Goal: Task Accomplishment & Management: Manage account settings

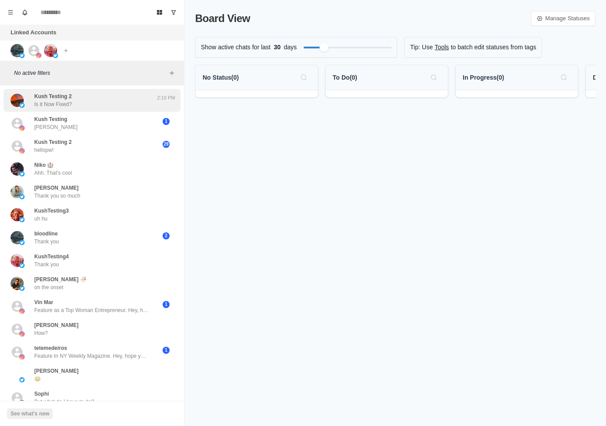
click at [114, 101] on div "Kush Testing 2 Is it Now Fixed?" at bounding box center [83, 100] width 145 height 16
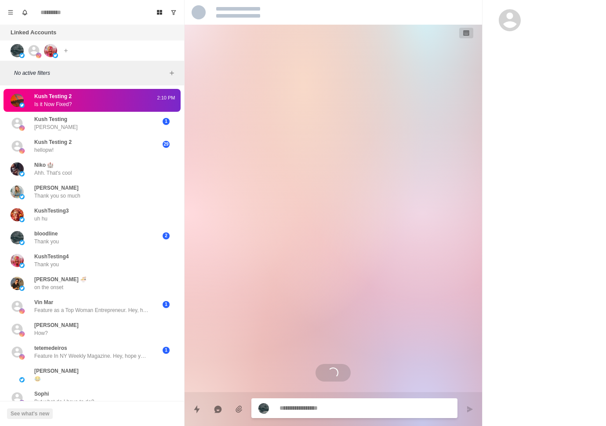
scroll to position [1127, 0]
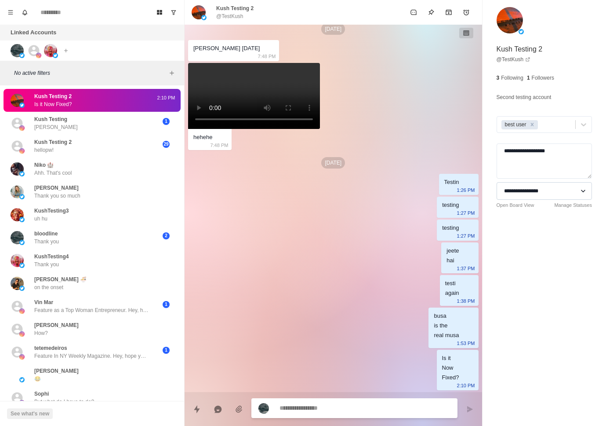
type textarea "*"
click at [557, 193] on select "**********" at bounding box center [544, 191] width 95 height 18
select select "**********"
type textarea "*"
select select
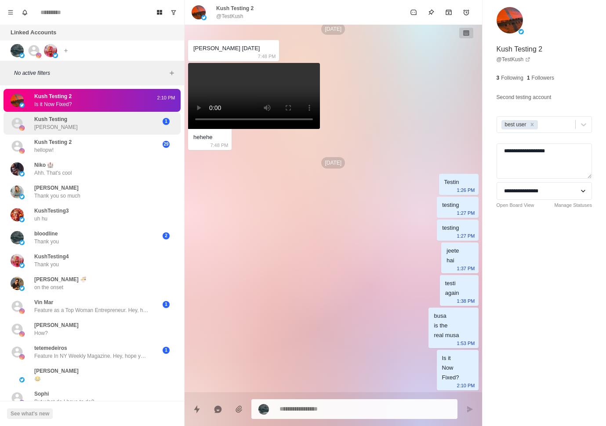
type textarea "*"
select select "**********"
click at [118, 132] on div "Kush Testing Baba booboo 1" at bounding box center [92, 123] width 177 height 23
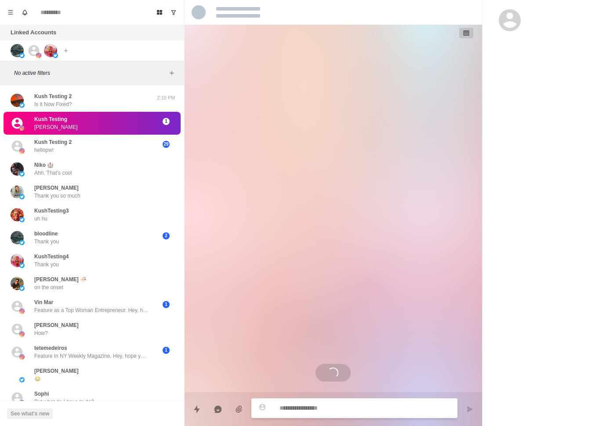
scroll to position [1139, 0]
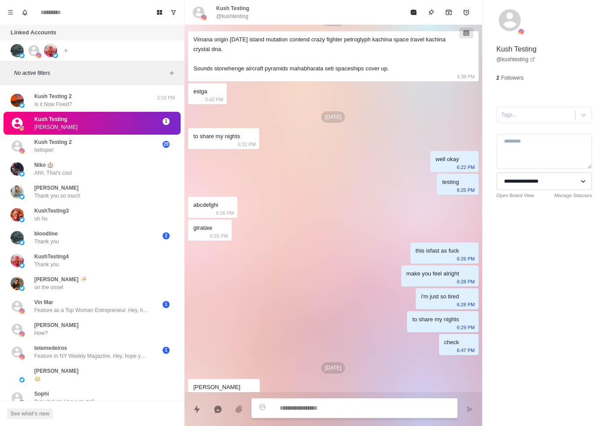
click at [576, 187] on select "**********" at bounding box center [544, 181] width 95 height 18
type textarea "*"
select select "**********"
type textarea "*"
select select
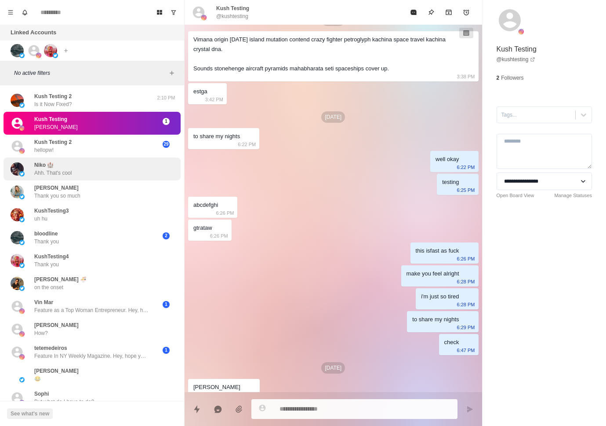
type textarea "*"
select select "**********"
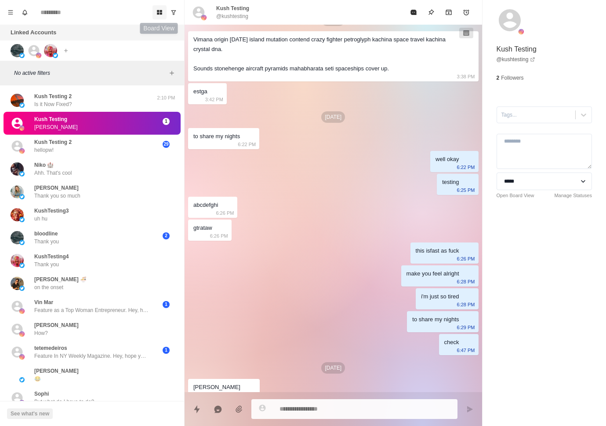
click at [157, 16] on button "Board View" at bounding box center [160, 12] width 14 height 14
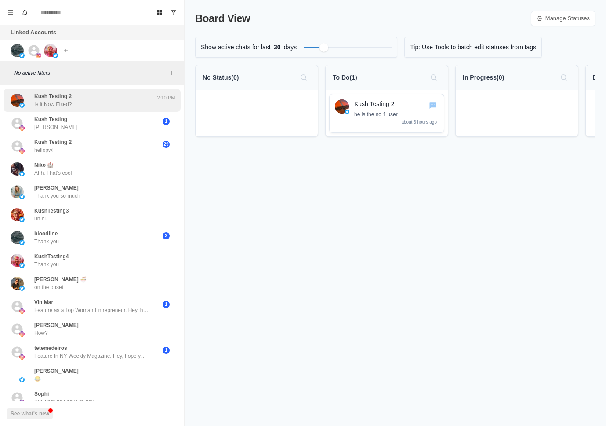
click at [132, 98] on div "Kush Testing 2 Is it Now Fixed?" at bounding box center [83, 100] width 145 height 16
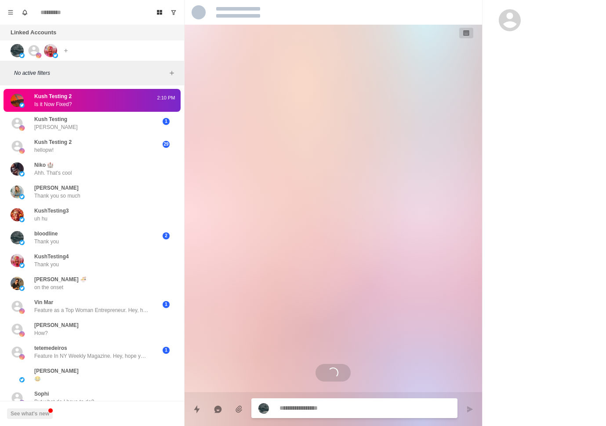
type textarea "*"
select select "**********"
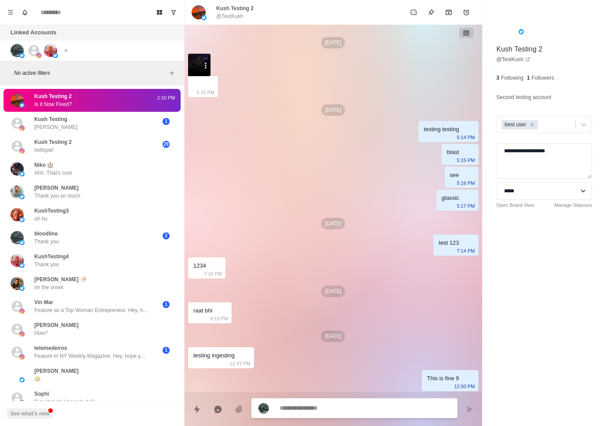
scroll to position [1127, 0]
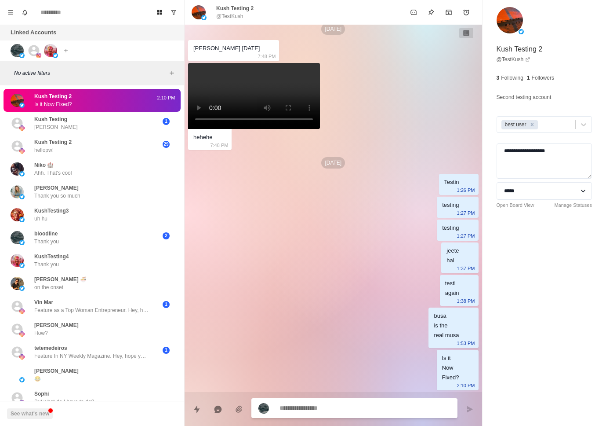
type textarea "*"
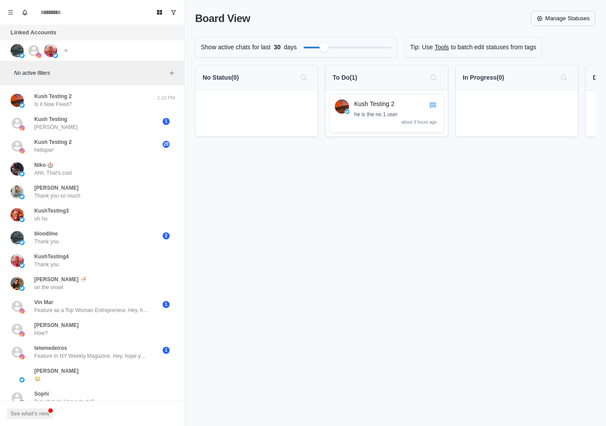
click at [553, 17] on link "Manage Statuses" at bounding box center [563, 18] width 65 height 15
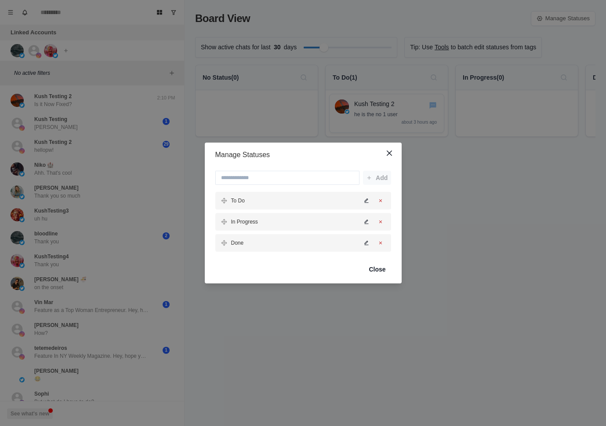
click at [422, 278] on div "Manage Statuses Add To Do In Progress Done Close" at bounding box center [303, 213] width 606 height 426
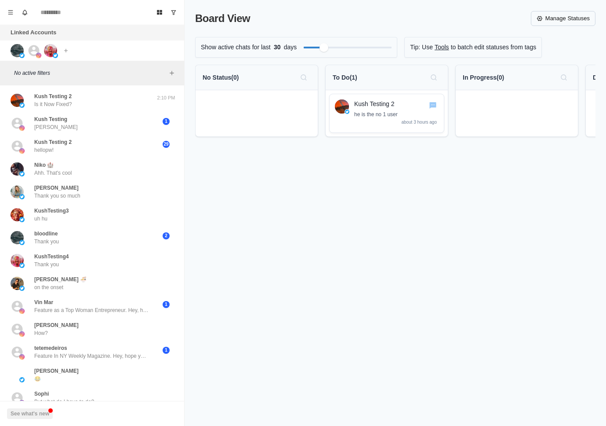
click at [554, 23] on link "Manage Statuses" at bounding box center [563, 18] width 65 height 15
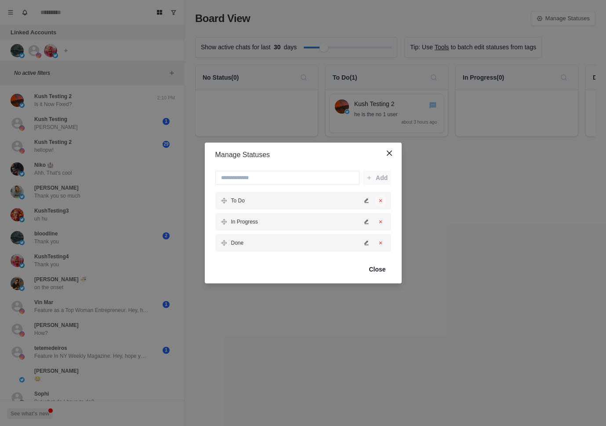
click at [379, 200] on icon "Delete status" at bounding box center [380, 200] width 5 height 5
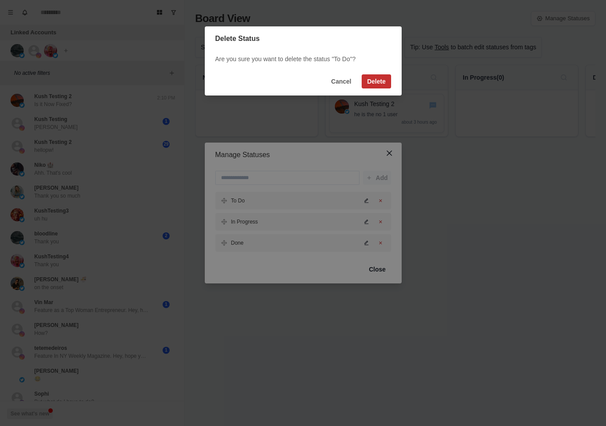
click at [371, 83] on button "Delete" at bounding box center [376, 81] width 29 height 14
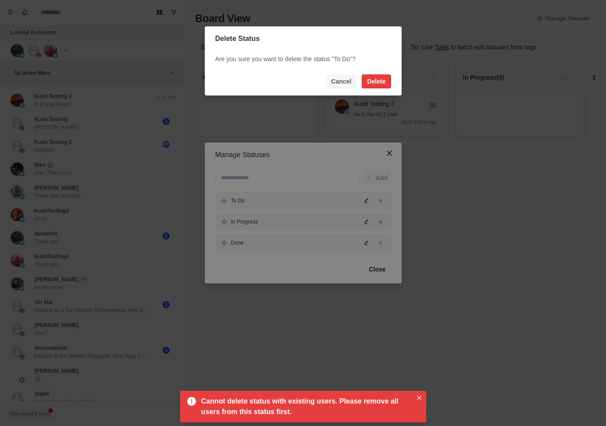
click at [344, 83] on button "Cancel" at bounding box center [341, 81] width 31 height 14
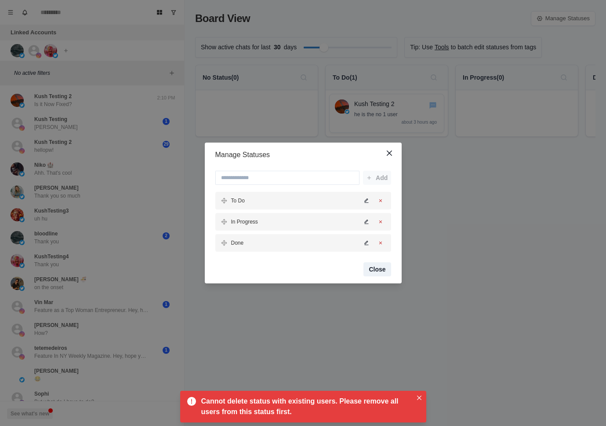
click at [381, 263] on button "Close" at bounding box center [377, 269] width 27 height 14
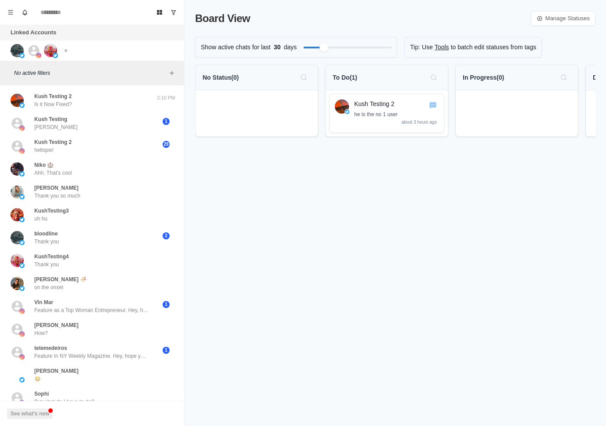
click at [396, 82] on div "To Do ( 1 )" at bounding box center [387, 77] width 108 height 14
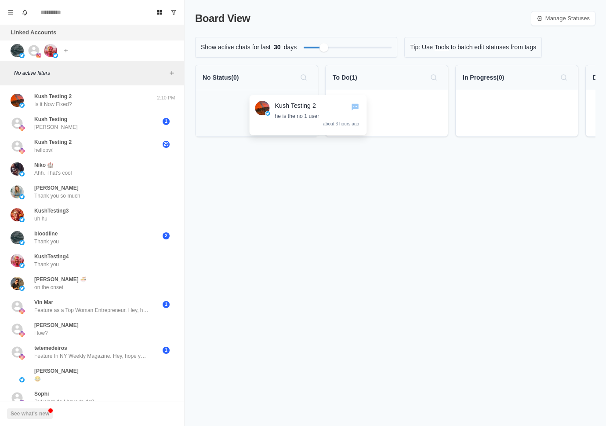
drag, startPoint x: 419, startPoint y: 109, endPoint x: 327, endPoint y: 111, distance: 91.9
click at [327, 111] on div "Kush Testing 2 he is the no 1 user about 3 hours ago" at bounding box center [387, 113] width 122 height 46
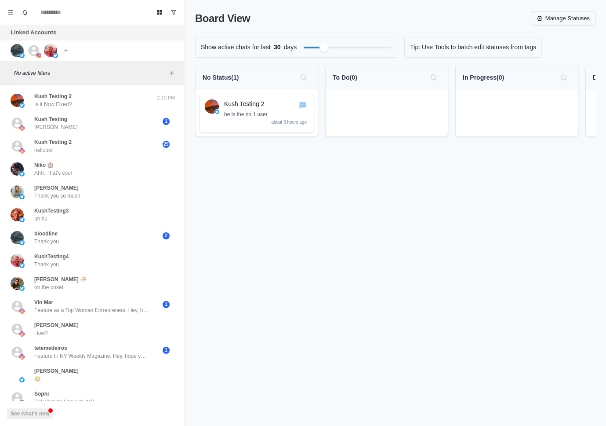
click at [556, 21] on link "Manage Statuses" at bounding box center [563, 18] width 65 height 15
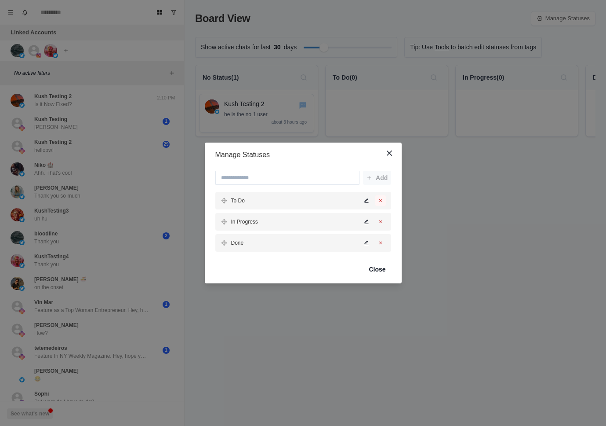
click at [383, 197] on button "Delete status" at bounding box center [380, 200] width 11 height 11
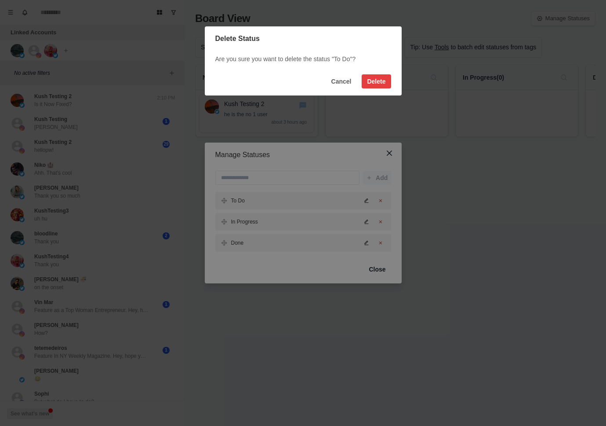
click at [372, 89] on footer "Cancel Delete" at bounding box center [303, 81] width 197 height 28
click at [372, 86] on button "Delete" at bounding box center [376, 81] width 29 height 14
click at [340, 87] on button "Cancel" at bounding box center [341, 81] width 31 height 14
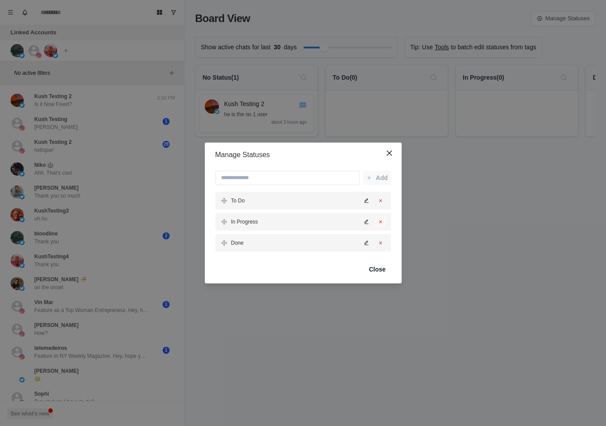
click at [382, 221] on icon "Delete status" at bounding box center [380, 221] width 5 height 5
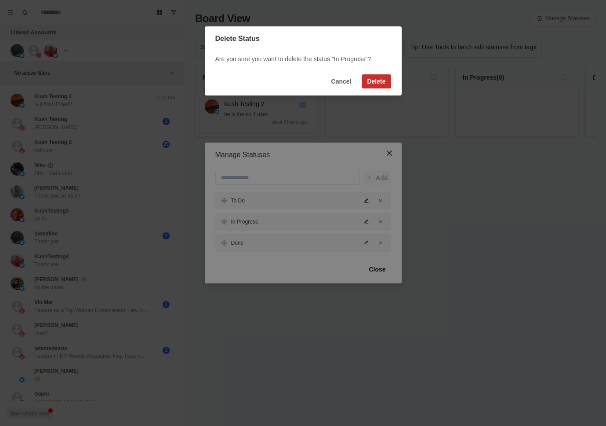
click at [371, 84] on button "Delete" at bounding box center [376, 81] width 29 height 14
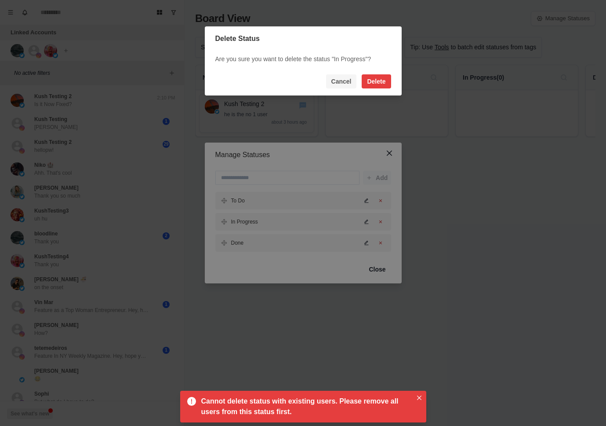
click at [346, 85] on button "Cancel" at bounding box center [341, 81] width 31 height 14
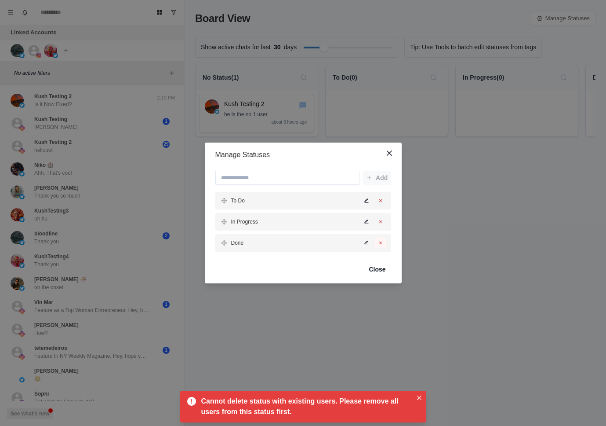
click at [378, 241] on icon "Delete status" at bounding box center [380, 242] width 5 height 5
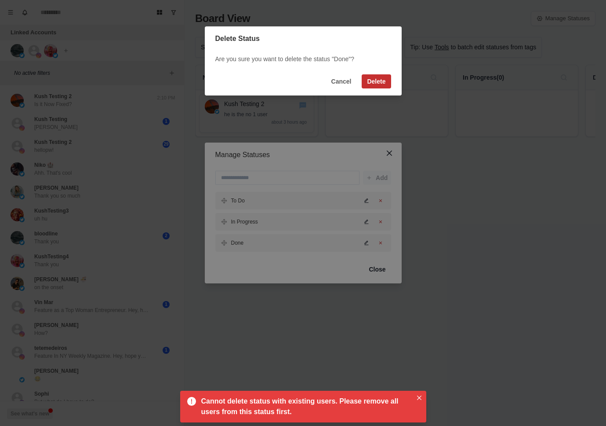
click at [362, 85] on button "Delete" at bounding box center [376, 81] width 29 height 14
click at [348, 65] on div "Are you sure you want to delete the status "Done"?" at bounding box center [303, 59] width 197 height 16
click at [345, 85] on button "Cancel" at bounding box center [341, 81] width 31 height 14
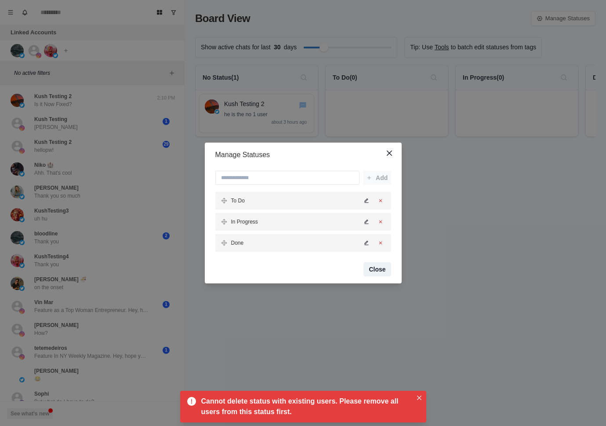
click at [381, 269] on button "Close" at bounding box center [377, 269] width 27 height 14
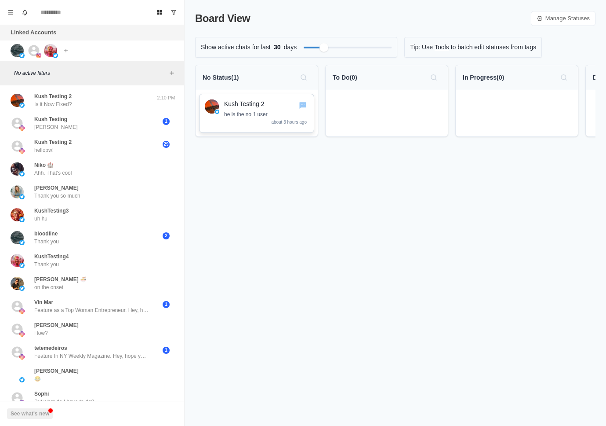
click at [286, 103] on p "Kush Testing 2" at bounding box center [266, 103] width 84 height 9
click at [244, 102] on p "Kush Testing 2" at bounding box center [266, 103] width 84 height 9
click at [243, 103] on p "Kush Testing 2" at bounding box center [266, 103] width 84 height 9
click at [90, 103] on div "Kush Testing 2 Is it Now Fixed?" at bounding box center [83, 100] width 145 height 16
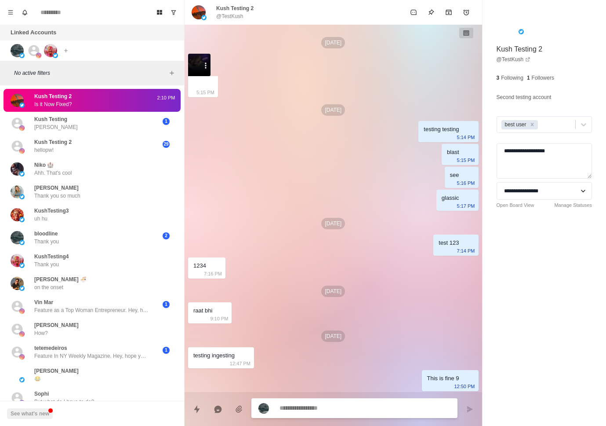
scroll to position [1127, 0]
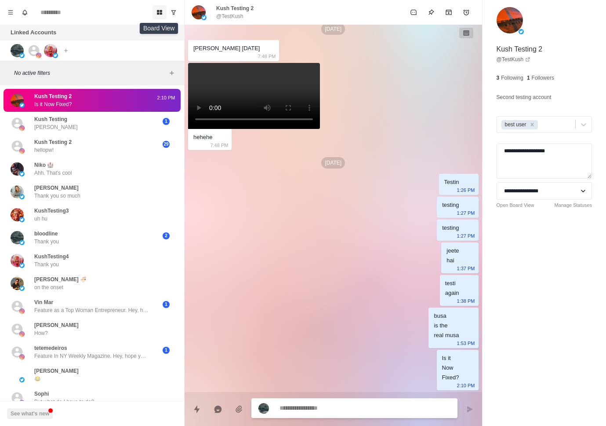
type textarea "*"
click at [153, 12] on button "Board View" at bounding box center [160, 12] width 14 height 14
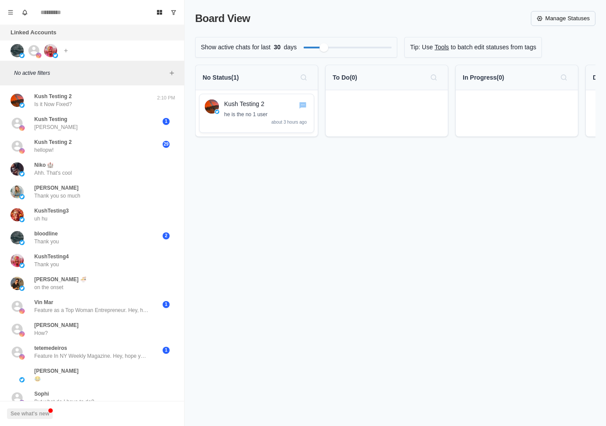
click at [579, 18] on link "Manage Statuses" at bounding box center [563, 18] width 65 height 15
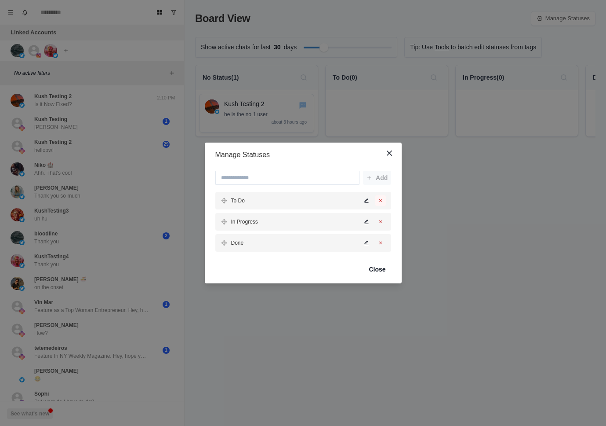
click at [379, 198] on icon "Delete status" at bounding box center [380, 200] width 5 height 5
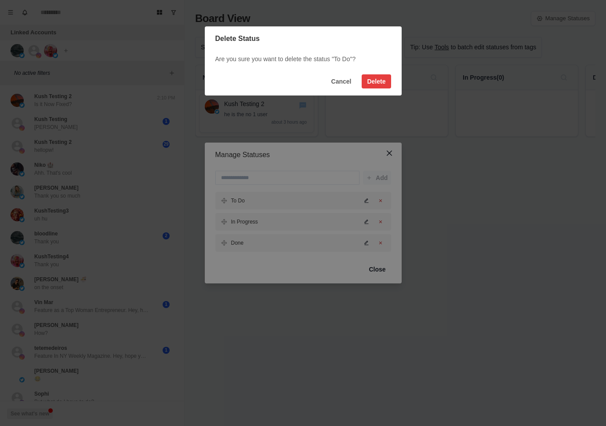
click at [377, 71] on footer "Cancel Delete" at bounding box center [303, 81] width 197 height 28
click at [377, 82] on button "Delete" at bounding box center [376, 81] width 29 height 14
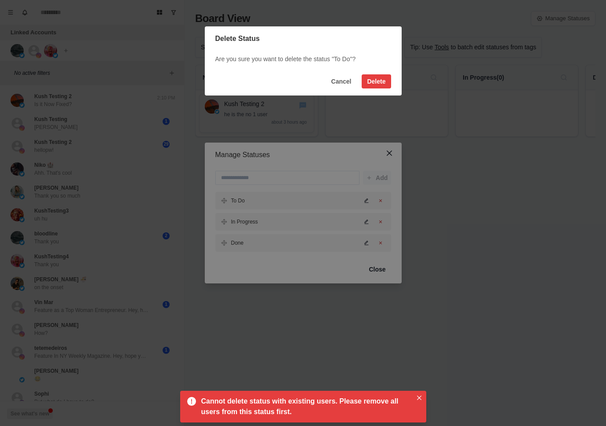
click at [351, 89] on footer "Cancel Delete" at bounding box center [303, 81] width 197 height 28
click at [349, 87] on button "Cancel" at bounding box center [341, 81] width 31 height 14
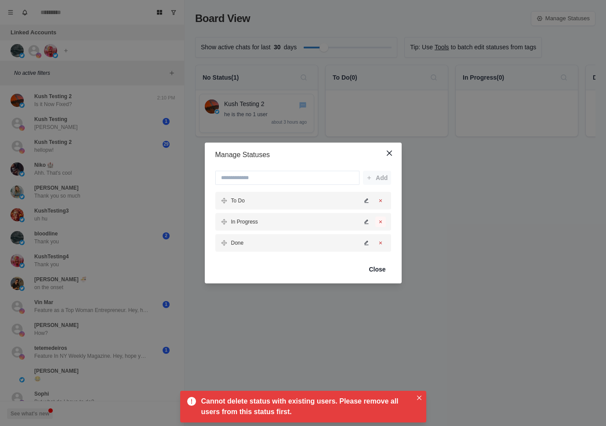
click at [381, 220] on icon "Delete status" at bounding box center [380, 221] width 5 height 5
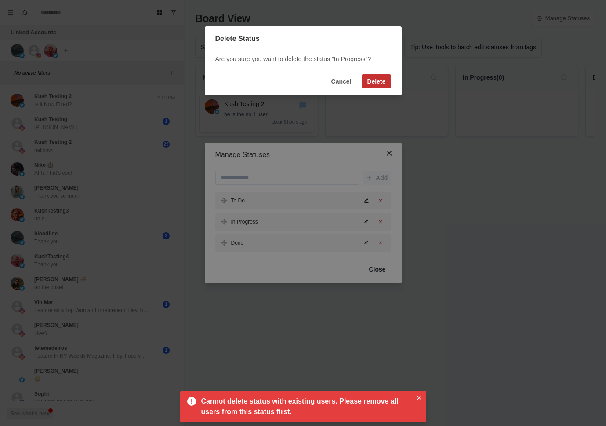
click at [368, 87] on button "Delete" at bounding box center [376, 81] width 29 height 14
click at [346, 85] on button "Cancel" at bounding box center [341, 81] width 31 height 14
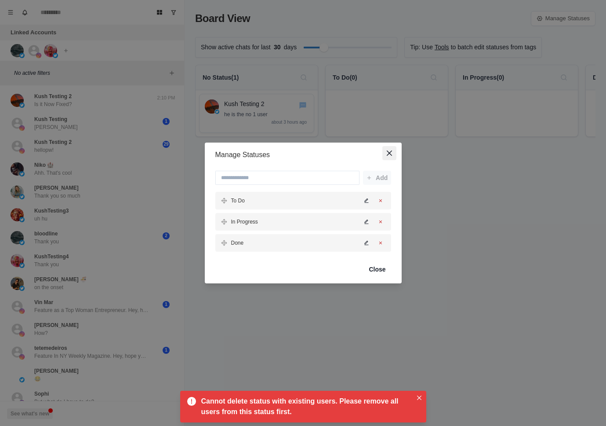
click at [387, 152] on icon "Close" at bounding box center [389, 152] width 5 height 5
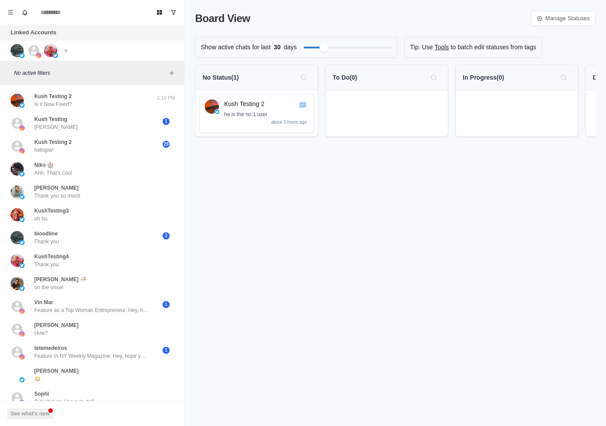
click at [449, 48] on link "Tools" at bounding box center [442, 47] width 15 height 9
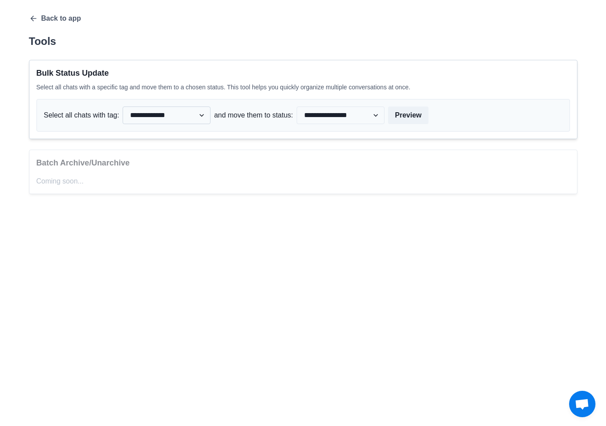
click at [184, 113] on select "**********" at bounding box center [167, 115] width 88 height 18
click at [34, 18] on icon "button" at bounding box center [33, 19] width 6 height 6
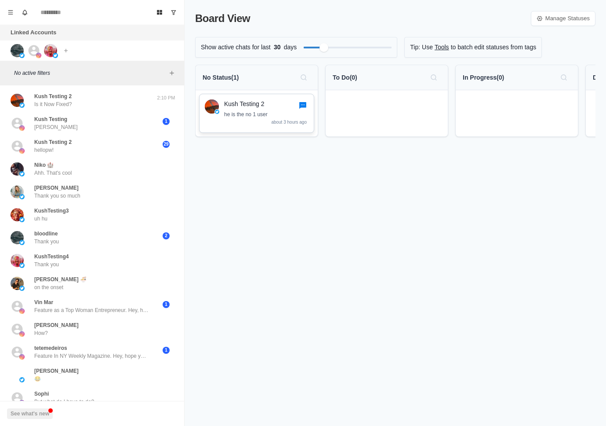
click at [304, 106] on icon "Go to chat" at bounding box center [302, 105] width 7 height 7
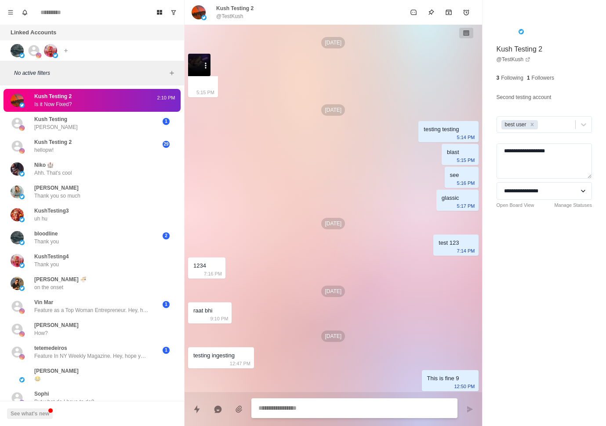
scroll to position [1127, 0]
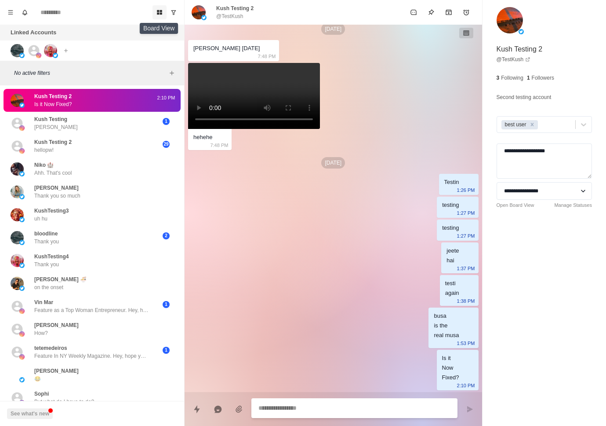
type textarea "*"
click at [157, 13] on icon "Board View" at bounding box center [159, 12] width 5 height 5
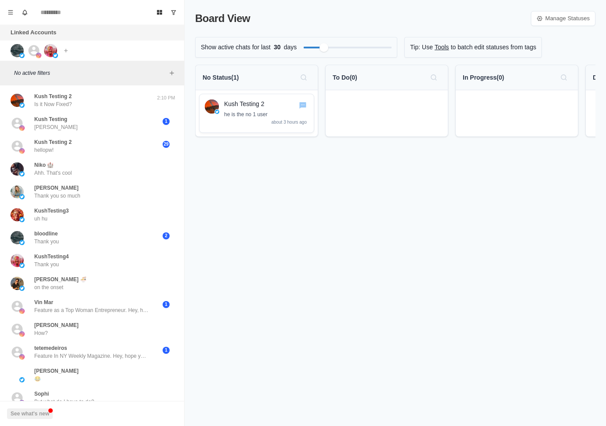
click at [467, 195] on div "Board View Manage Statuses Show active chats for last 30 days Tip: Use Tools to…" at bounding box center [396, 213] width 422 height 426
click at [426, 199] on div "Board View Manage Statuses Show active chats for last 30 days Tip: Use Tools to…" at bounding box center [396, 213] width 422 height 426
click at [102, 104] on div "[DEMOGRAPHIC_DATA] 2 Is it Now Fixed?" at bounding box center [83, 100] width 145 height 16
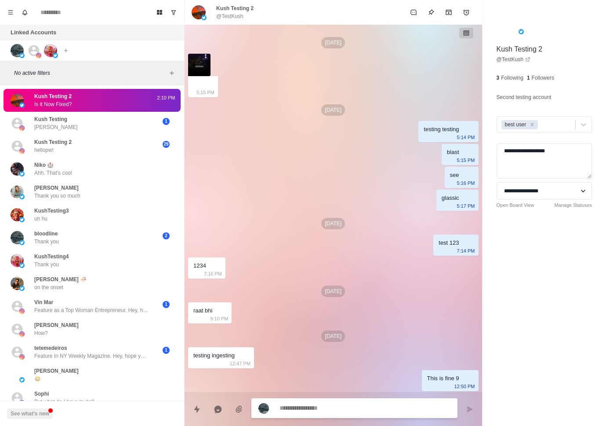
scroll to position [1127, 0]
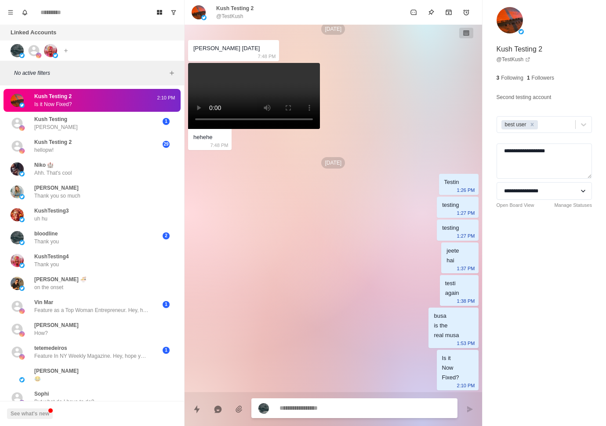
type textarea "*"
type textarea "**"
type textarea "*"
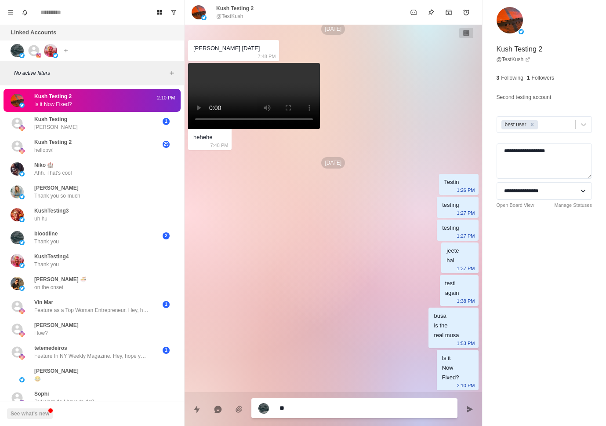
type textarea "***"
type textarea "*"
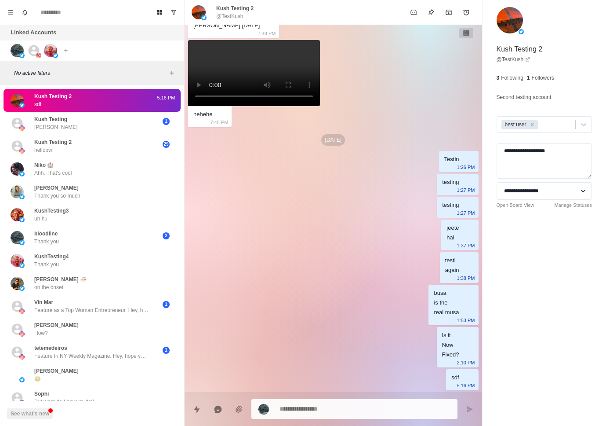
scroll to position [1119, 0]
type textarea "*"
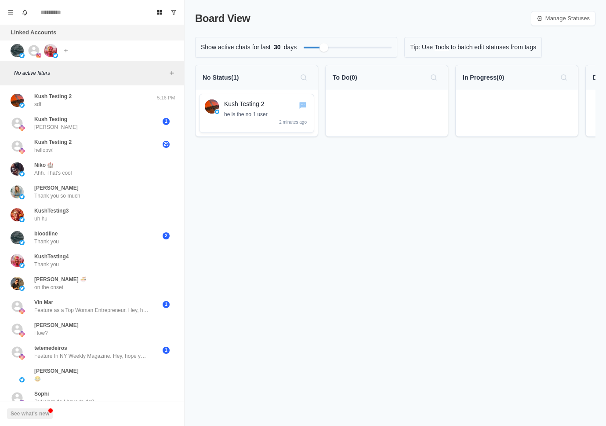
click at [524, 244] on div "Board View Manage Statuses Show active chats for last 30 days Tip: Use Tools to…" at bounding box center [396, 213] width 422 height 426
click at [455, 214] on div "Board View Manage Statuses Show active chats for last 30 days Tip: Use Tools to…" at bounding box center [396, 213] width 422 height 426
click at [542, 15] on link "Manage Statuses" at bounding box center [563, 18] width 65 height 15
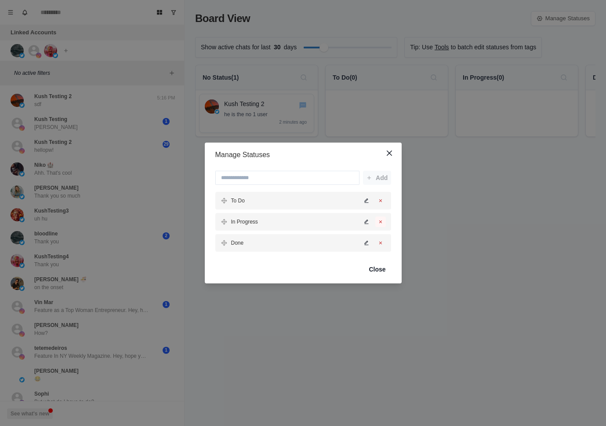
click at [383, 219] on button "Delete status" at bounding box center [380, 221] width 11 height 11
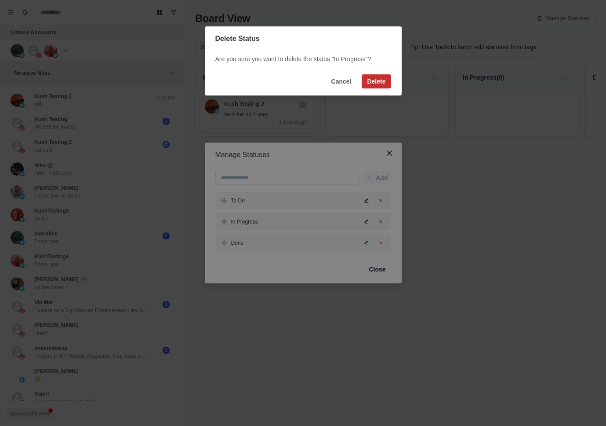
click at [378, 78] on button "Delete" at bounding box center [376, 81] width 29 height 14
click at [345, 81] on button "Cancel" at bounding box center [341, 81] width 31 height 14
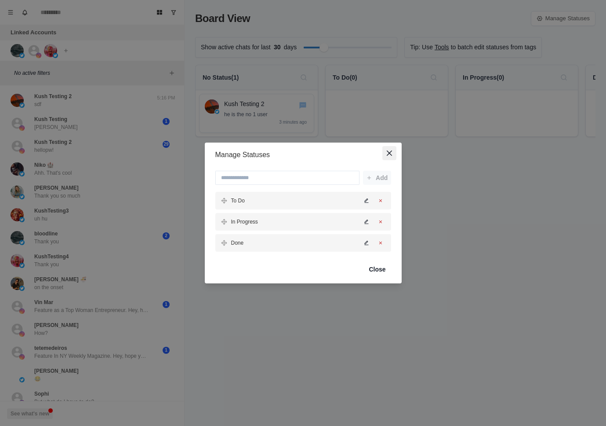
click at [391, 150] on icon "Close" at bounding box center [388, 152] width 5 height 5
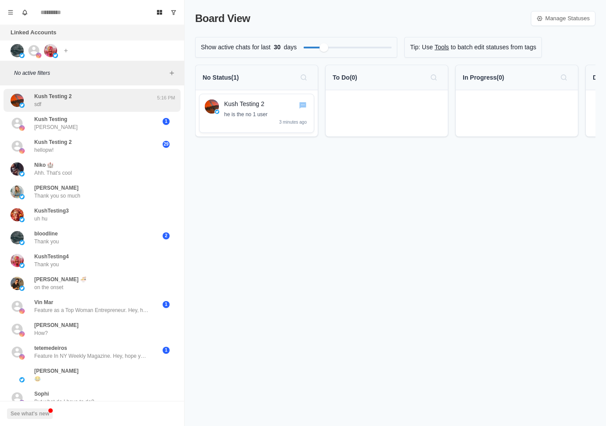
click at [62, 102] on div "Kush Testing 2 sdf" at bounding box center [52, 100] width 37 height 16
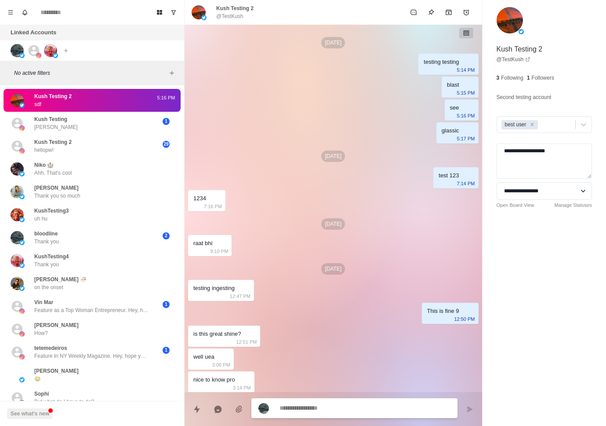
scroll to position [1083, 0]
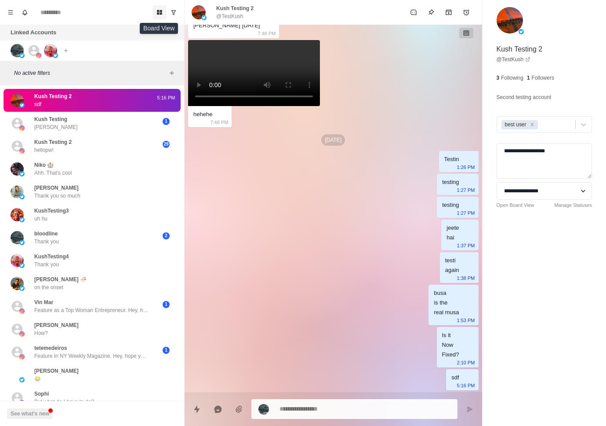
type textarea "*"
click at [157, 16] on button "Board View" at bounding box center [160, 12] width 14 height 14
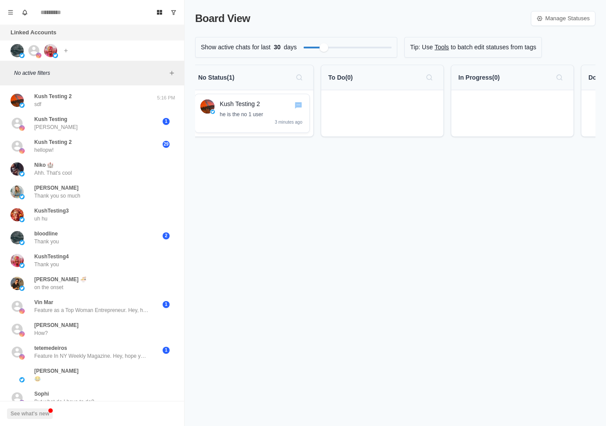
scroll to position [0, 0]
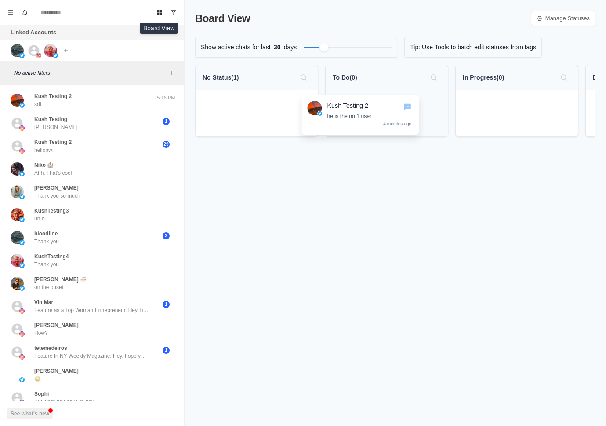
drag, startPoint x: 281, startPoint y: 105, endPoint x: 392, endPoint y: 106, distance: 110.8
click at [392, 106] on div "No Status ( 1 ) Kush Testing 2 he is the no 1 user 4 minutes ago To Do ( 0 ) In…" at bounding box center [395, 104] width 401 height 79
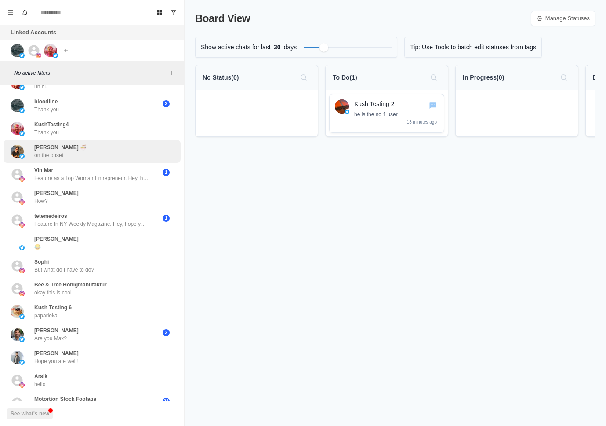
scroll to position [183, 0]
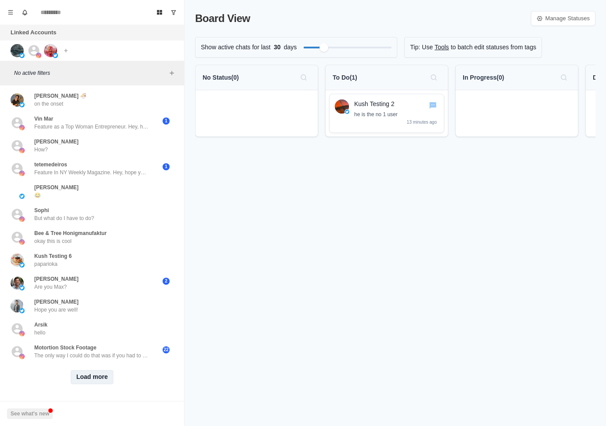
click at [84, 373] on button "Load more" at bounding box center [92, 377] width 43 height 14
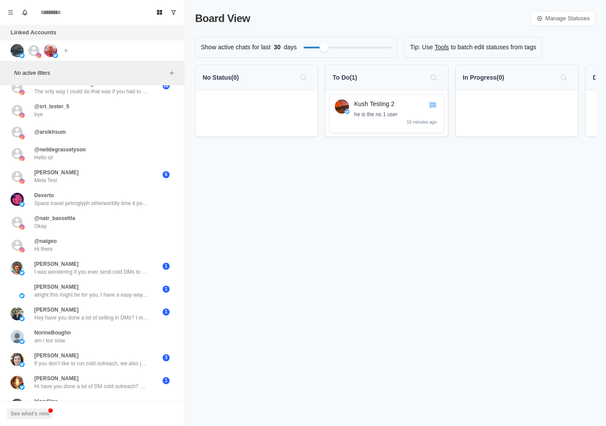
scroll to position [528, 0]
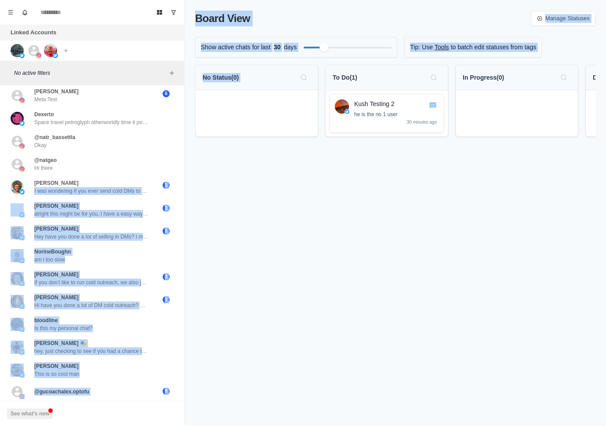
drag, startPoint x: 127, startPoint y: 186, endPoint x: 186, endPoint y: 158, distance: 65.1
click at [186, 158] on div "Board View Tools Archived Chats Mark many as read Keyboard shortcuts Team Setti…" at bounding box center [303, 213] width 606 height 426
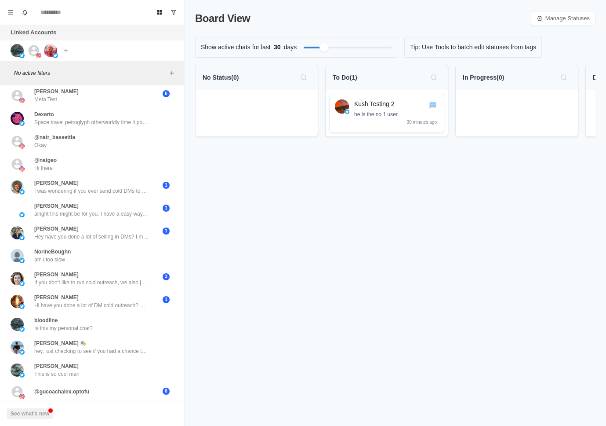
drag, startPoint x: 240, startPoint y: 185, endPoint x: 255, endPoint y: 186, distance: 15.0
click at [240, 185] on div "Board View Manage Statuses Show active chats for last 30 days Tip: Use Tools to…" at bounding box center [396, 213] width 422 height 426
click at [393, 112] on p "he is the no 1 user" at bounding box center [396, 114] width 84 height 8
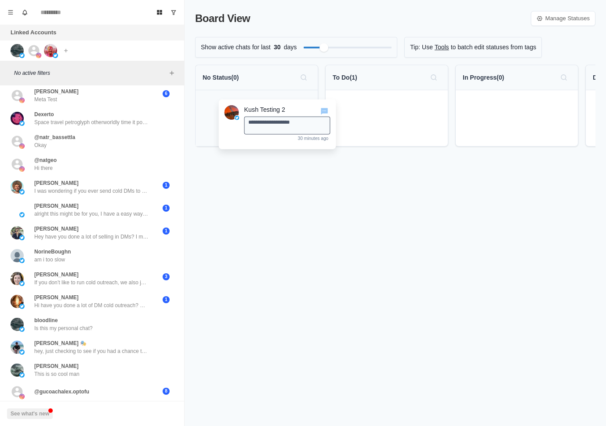
drag, startPoint x: 404, startPoint y: 105, endPoint x: 292, endPoint y: 111, distance: 111.8
click at [292, 111] on div "**********" at bounding box center [395, 109] width 401 height 89
